Goal: Connect with others: Connect with others

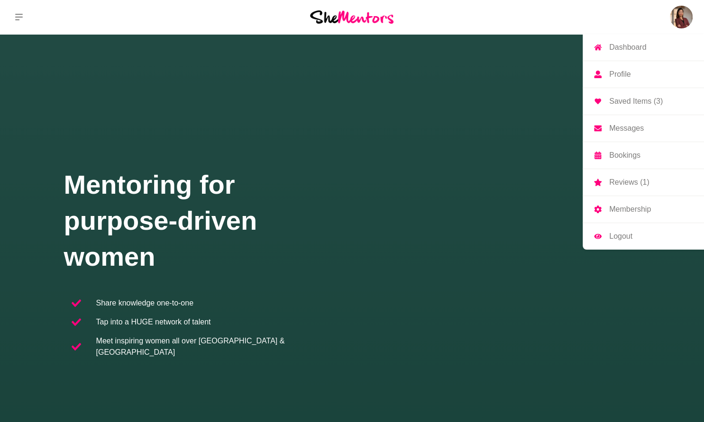
click at [626, 46] on p "Dashboard" at bounding box center [627, 48] width 37 height 8
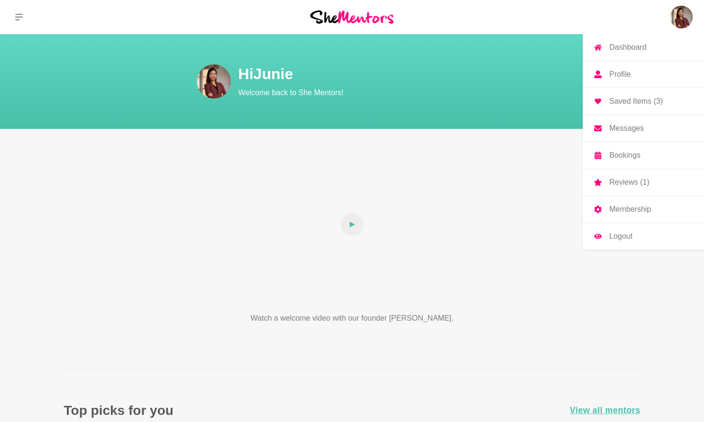
click at [628, 133] on link "Messages" at bounding box center [643, 128] width 121 height 27
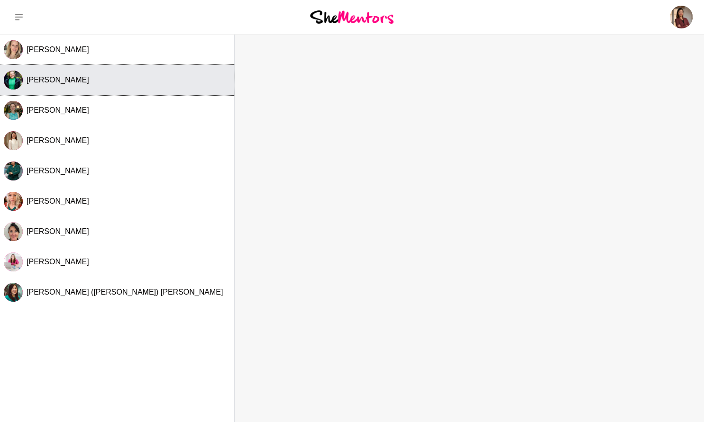
click at [82, 78] on div "[PERSON_NAME]" at bounding box center [129, 79] width 204 height 9
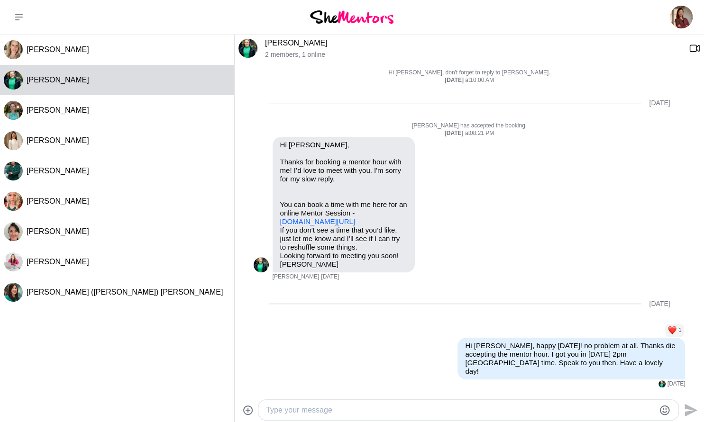
scroll to position [234, 0]
click at [279, 43] on link "[PERSON_NAME]" at bounding box center [296, 43] width 63 height 8
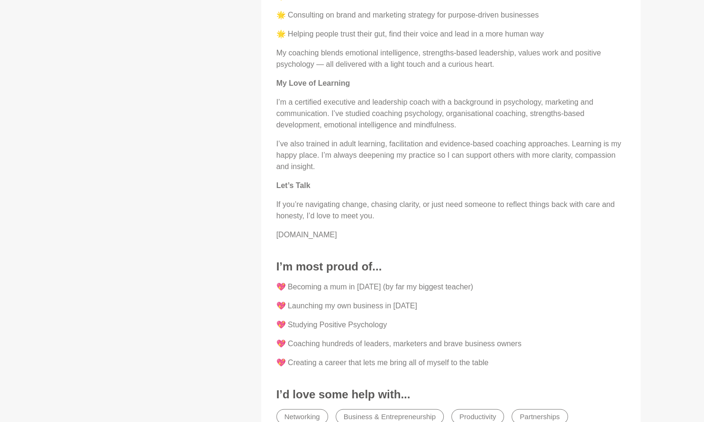
scroll to position [1035, 0]
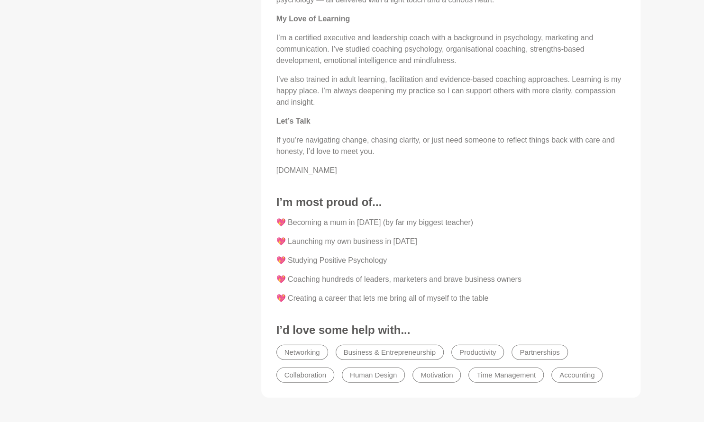
scroll to position [1126, 0]
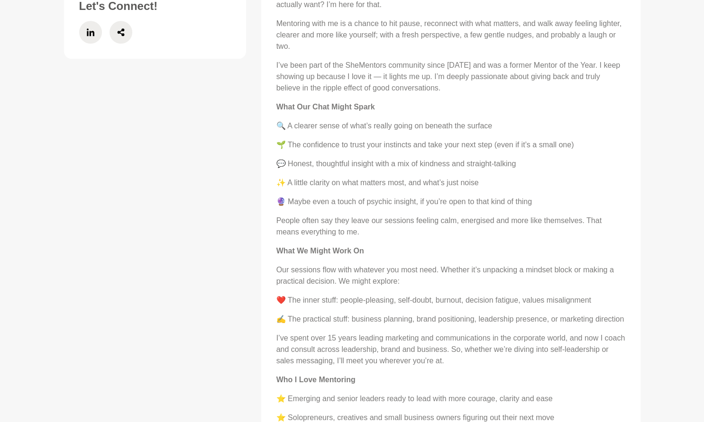
scroll to position [118, 0]
